Goal: Task Accomplishment & Management: Use online tool/utility

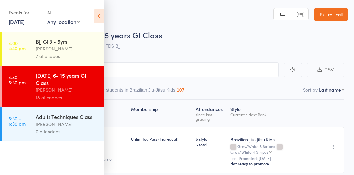
click at [327, 15] on link "Exit roll call" at bounding box center [331, 14] width 34 height 13
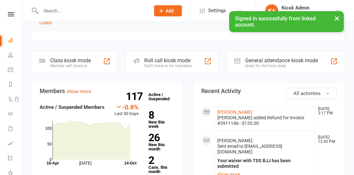
scroll to position [146, 0]
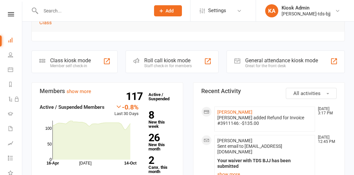
click at [155, 64] on div "Staff check-in for members" at bounding box center [167, 66] width 47 height 5
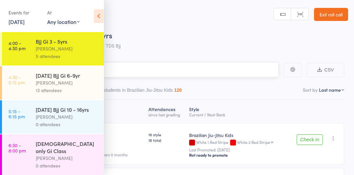
click at [100, 19] on icon at bounding box center [99, 16] width 10 height 14
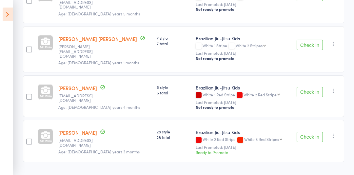
click at [310, 87] on button "Check in" at bounding box center [309, 92] width 26 height 10
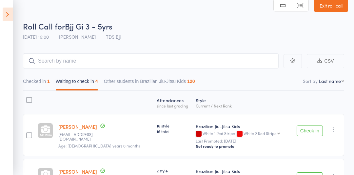
scroll to position [0, 0]
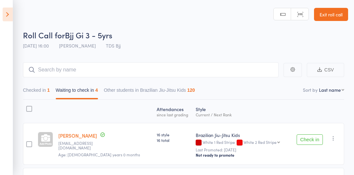
click at [6, 15] on icon at bounding box center [8, 15] width 10 height 14
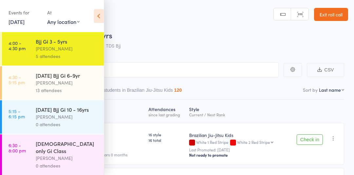
click at [39, 86] on div "[PERSON_NAME]" at bounding box center [67, 83] width 63 height 8
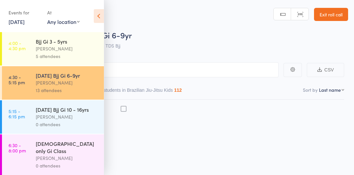
click at [97, 20] on icon at bounding box center [99, 16] width 10 height 14
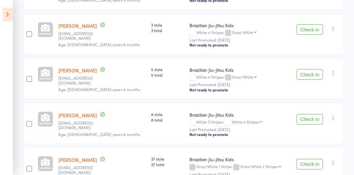
scroll to position [485, 0]
click at [313, 69] on button "Check in" at bounding box center [309, 74] width 26 height 10
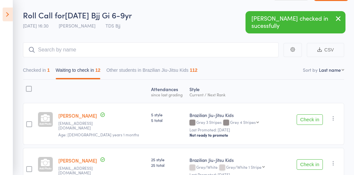
scroll to position [0, 0]
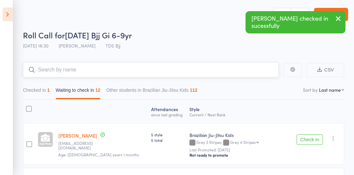
click at [244, 72] on input "search" at bounding box center [150, 69] width 255 height 15
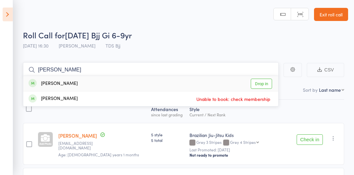
type input "james"
click at [268, 84] on link "Drop in" at bounding box center [260, 84] width 21 height 10
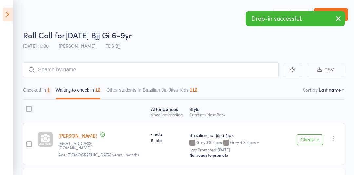
click at [9, 16] on icon at bounding box center [8, 15] width 10 height 14
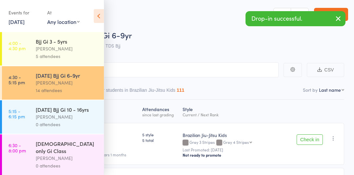
click at [42, 62] on div "Bjj Gi 3 - 5yrs Gary Porter 5 attendees" at bounding box center [70, 48] width 68 height 33
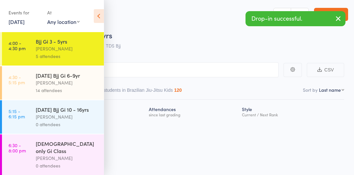
click at [96, 15] on icon at bounding box center [99, 16] width 10 height 14
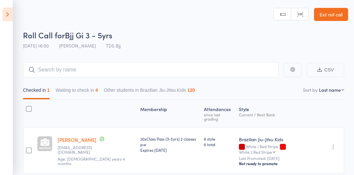
click at [70, 89] on button "Waiting to check in 4" at bounding box center [77, 91] width 42 height 15
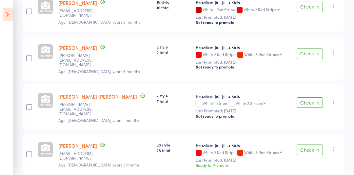
scroll to position [134, 0]
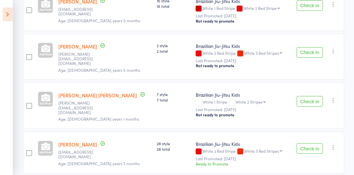
click at [309, 143] on button "Check in" at bounding box center [309, 148] width 26 height 10
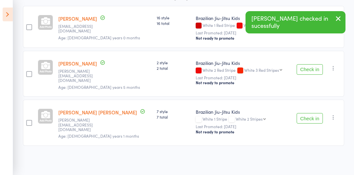
scroll to position [107, 0]
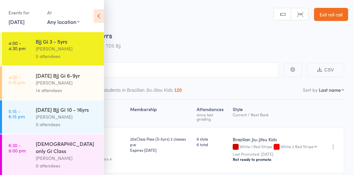
click at [95, 18] on icon at bounding box center [99, 16] width 10 height 14
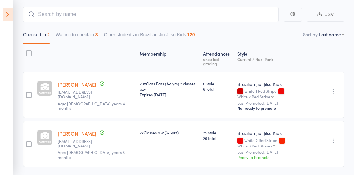
scroll to position [56, 0]
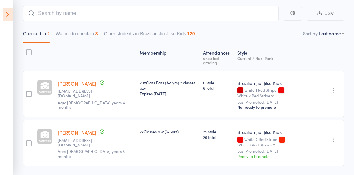
click at [83, 33] on button "Waiting to check in 3" at bounding box center [77, 35] width 42 height 15
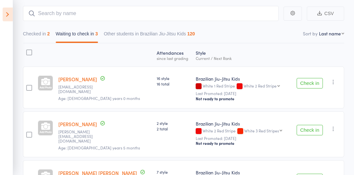
click at [308, 127] on button "Check in" at bounding box center [309, 130] width 26 height 10
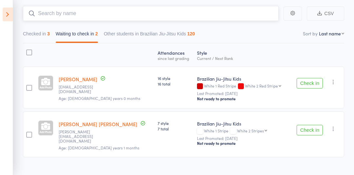
click at [57, 12] on input "search" at bounding box center [150, 13] width 255 height 15
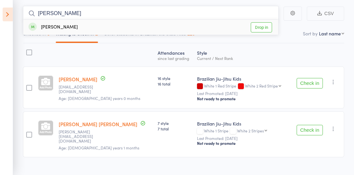
type input "[PERSON_NAME]"
click at [263, 27] on link "Drop in" at bounding box center [260, 27] width 21 height 10
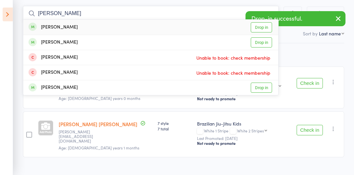
type input "[PERSON_NAME]"
click at [262, 25] on link "Drop in" at bounding box center [260, 27] width 21 height 10
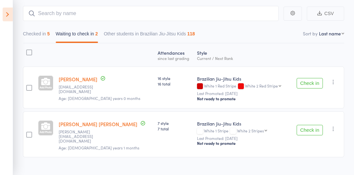
click at [310, 128] on button "Check in" at bounding box center [309, 130] width 26 height 10
